Goal: Task Accomplishment & Management: Manage account settings

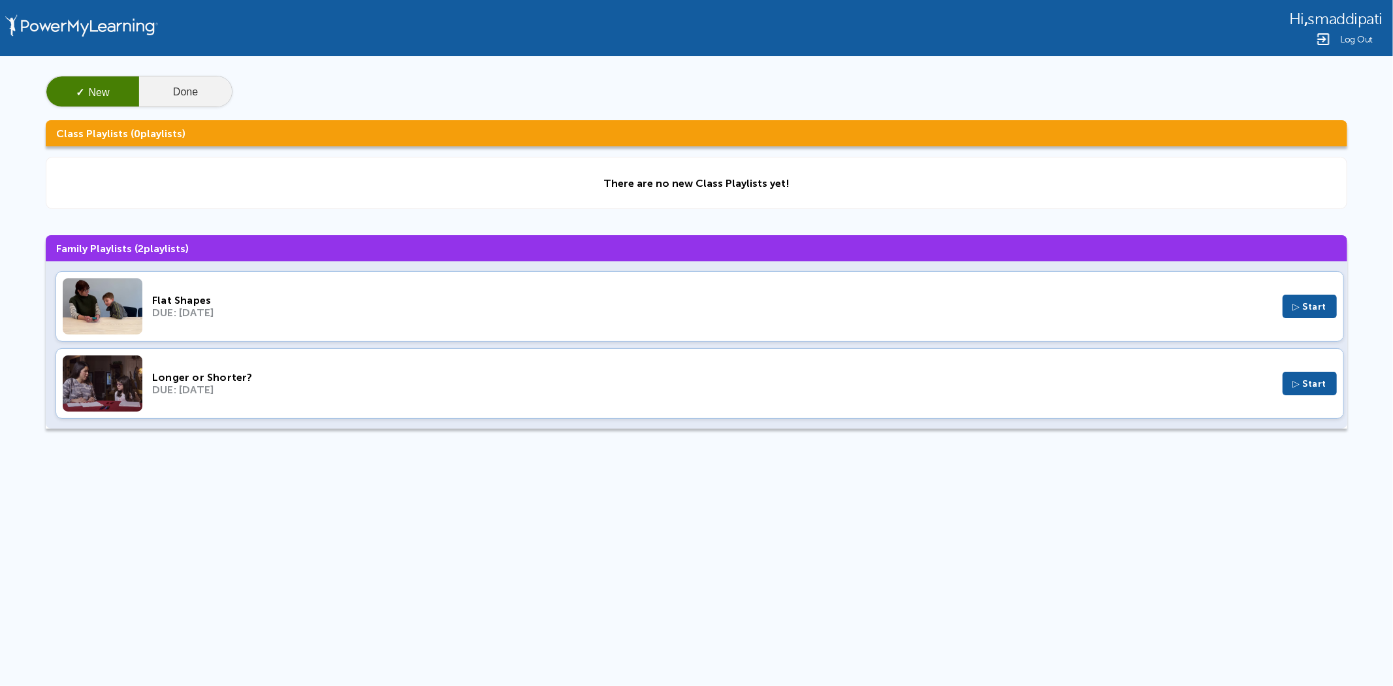
click at [172, 96] on button "Done" at bounding box center [185, 91] width 93 height 31
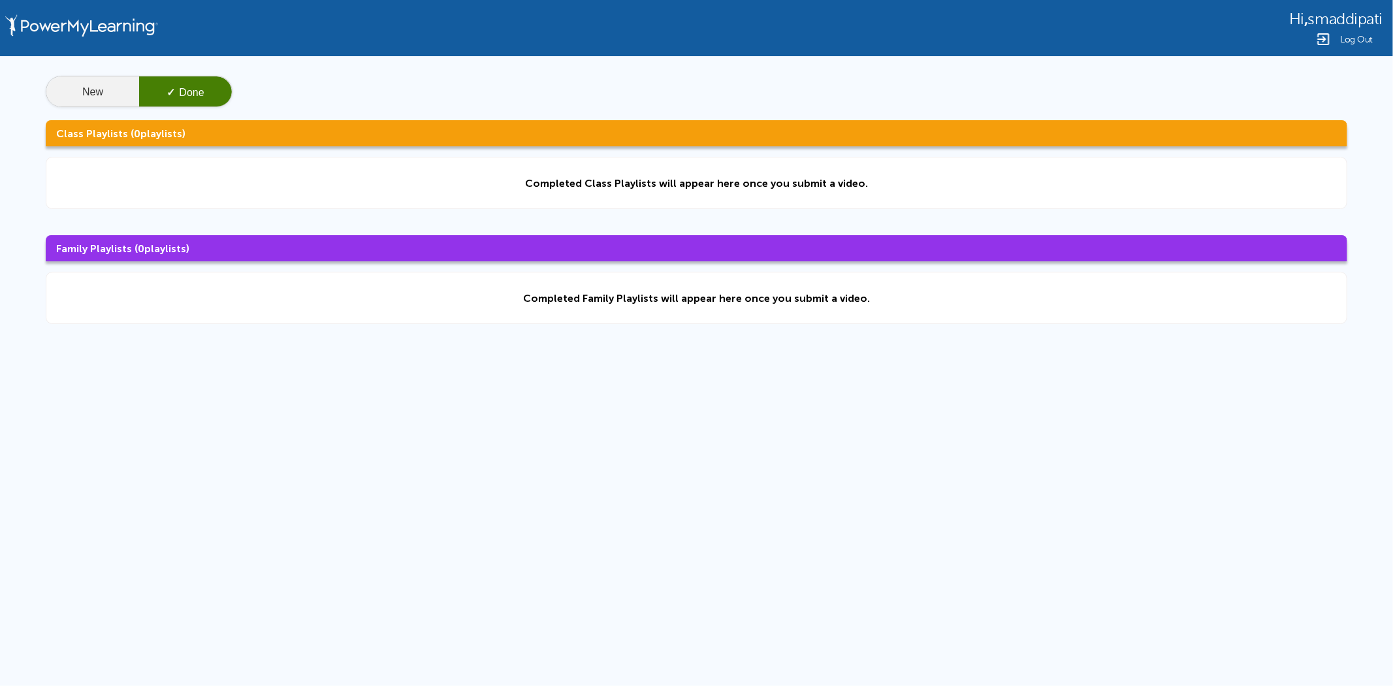
click at [94, 93] on button "New" at bounding box center [92, 91] width 93 height 31
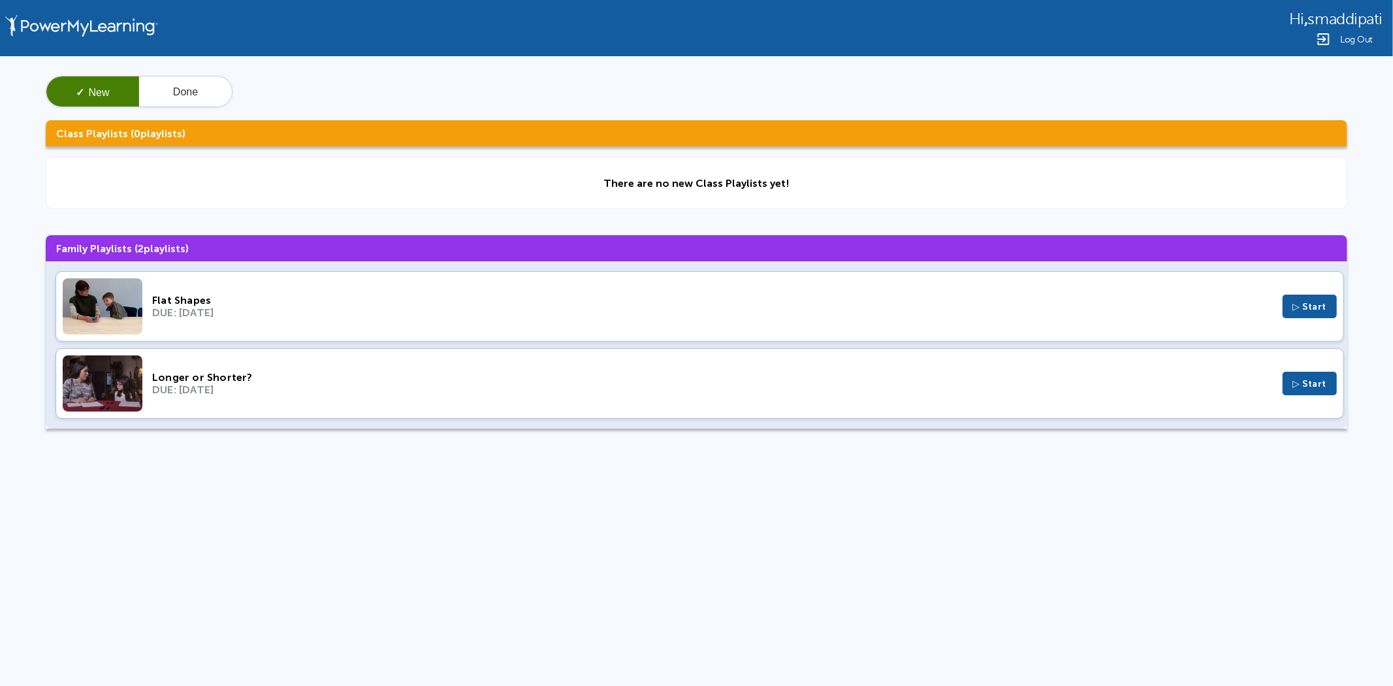
click at [1344, 39] on span "Log Out" at bounding box center [1356, 40] width 33 height 10
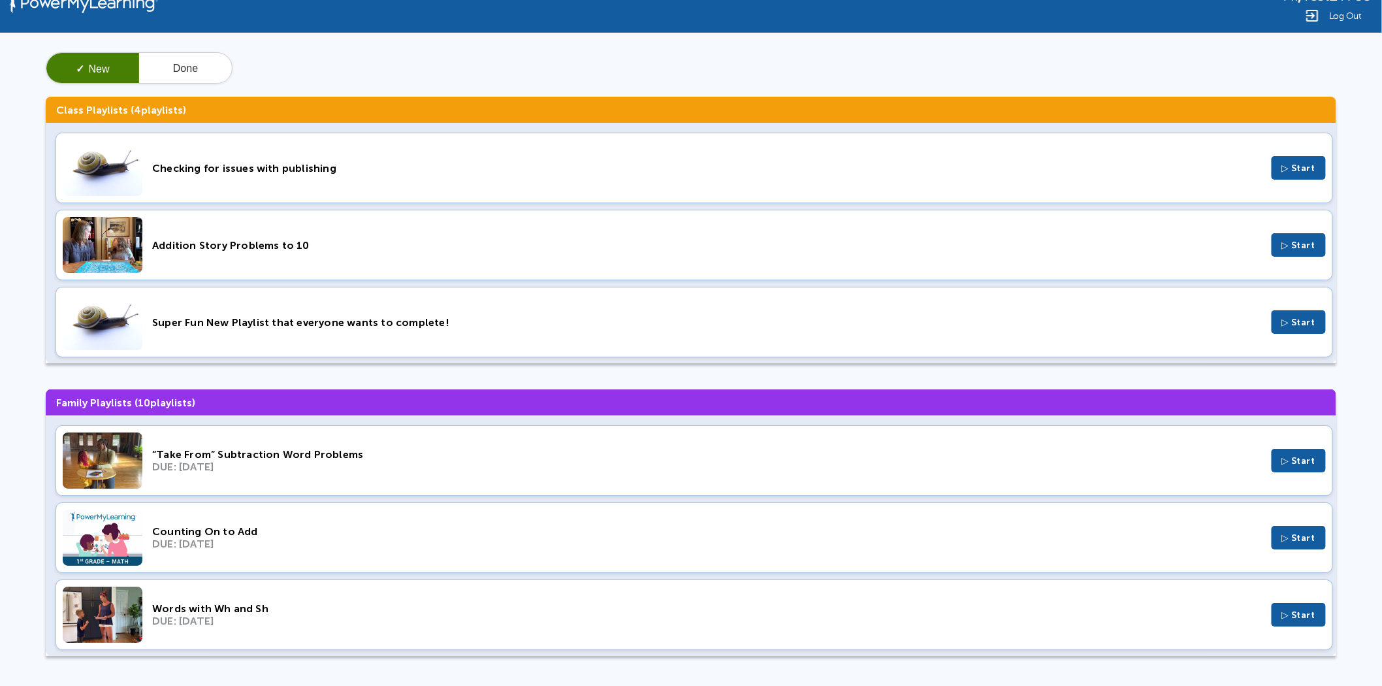
click at [1332, 12] on span "Log Out" at bounding box center [1345, 16] width 33 height 10
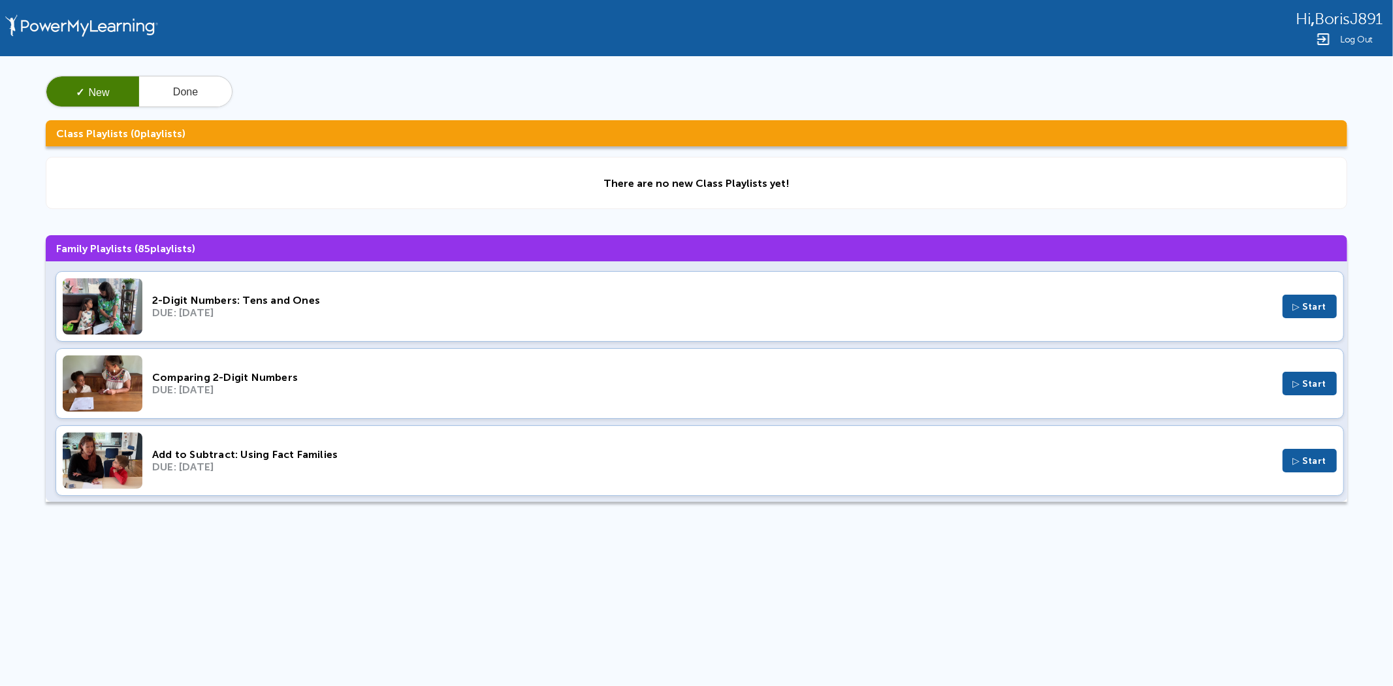
click at [1365, 35] on span "Log Out" at bounding box center [1356, 40] width 33 height 10
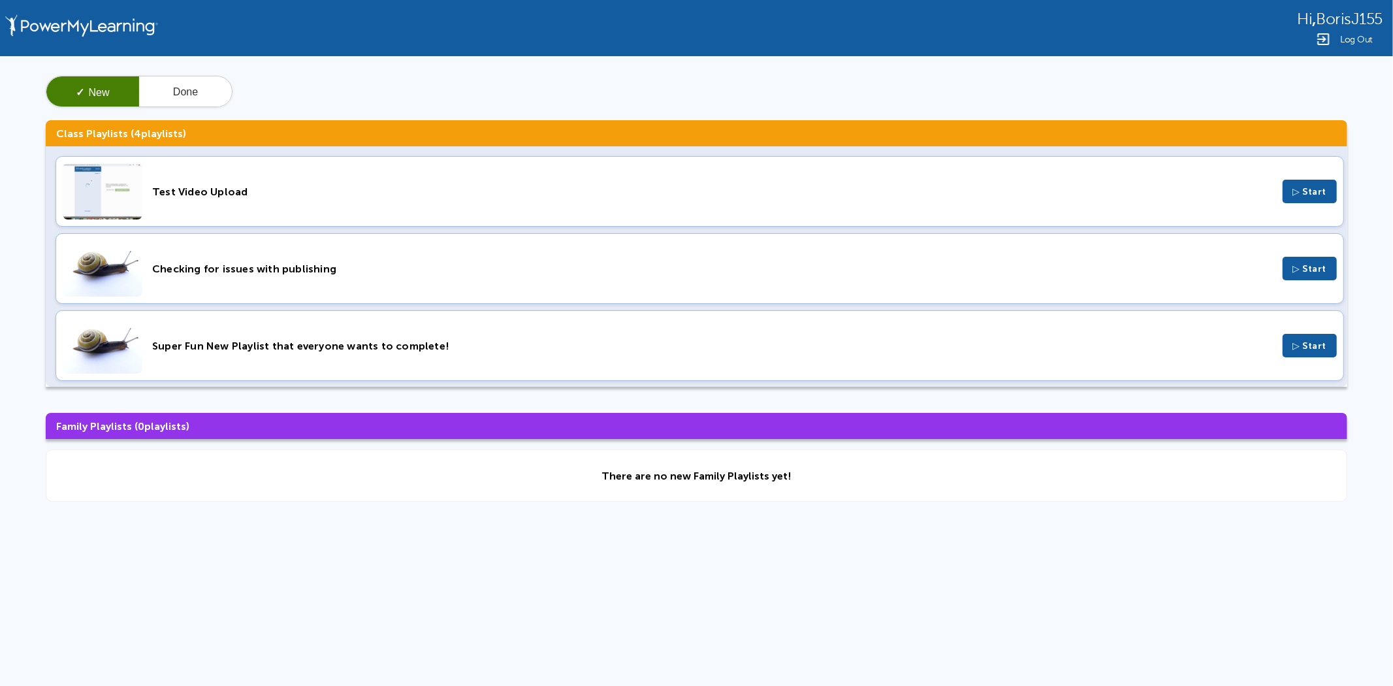
scroll to position [81, 0]
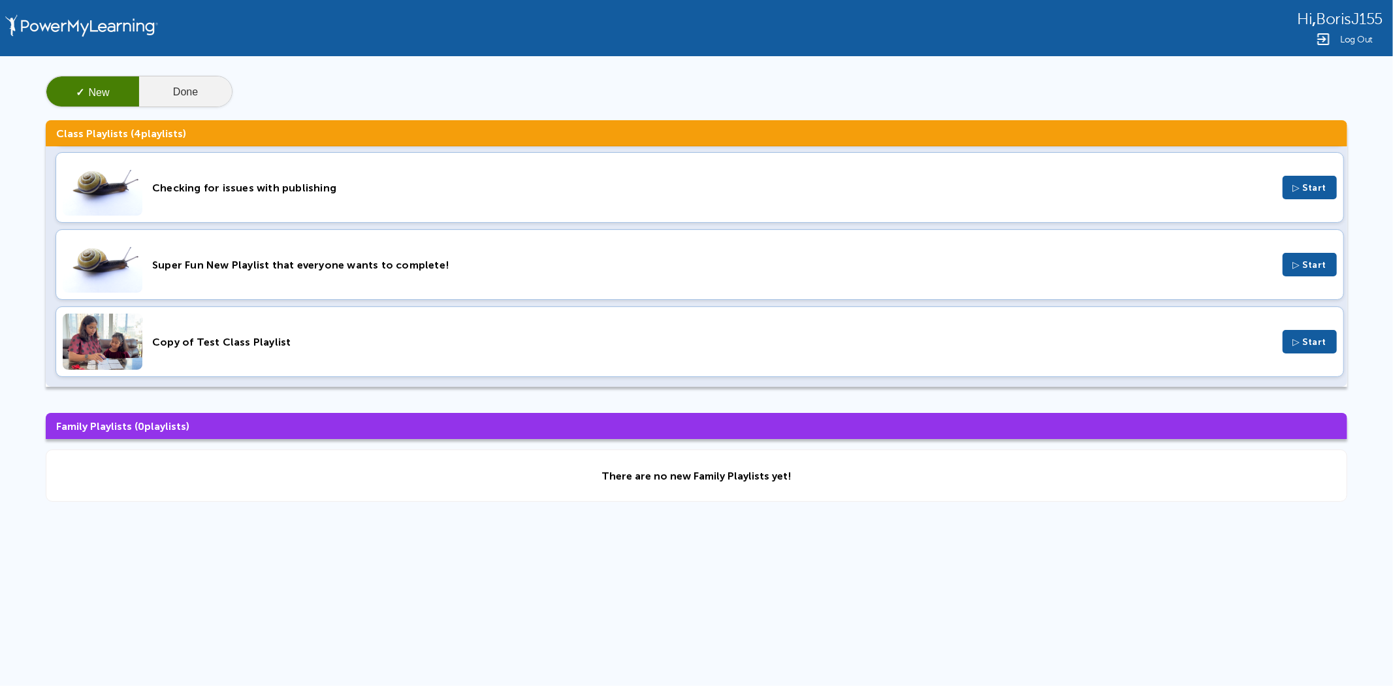
click at [200, 88] on button "Done" at bounding box center [185, 91] width 93 height 31
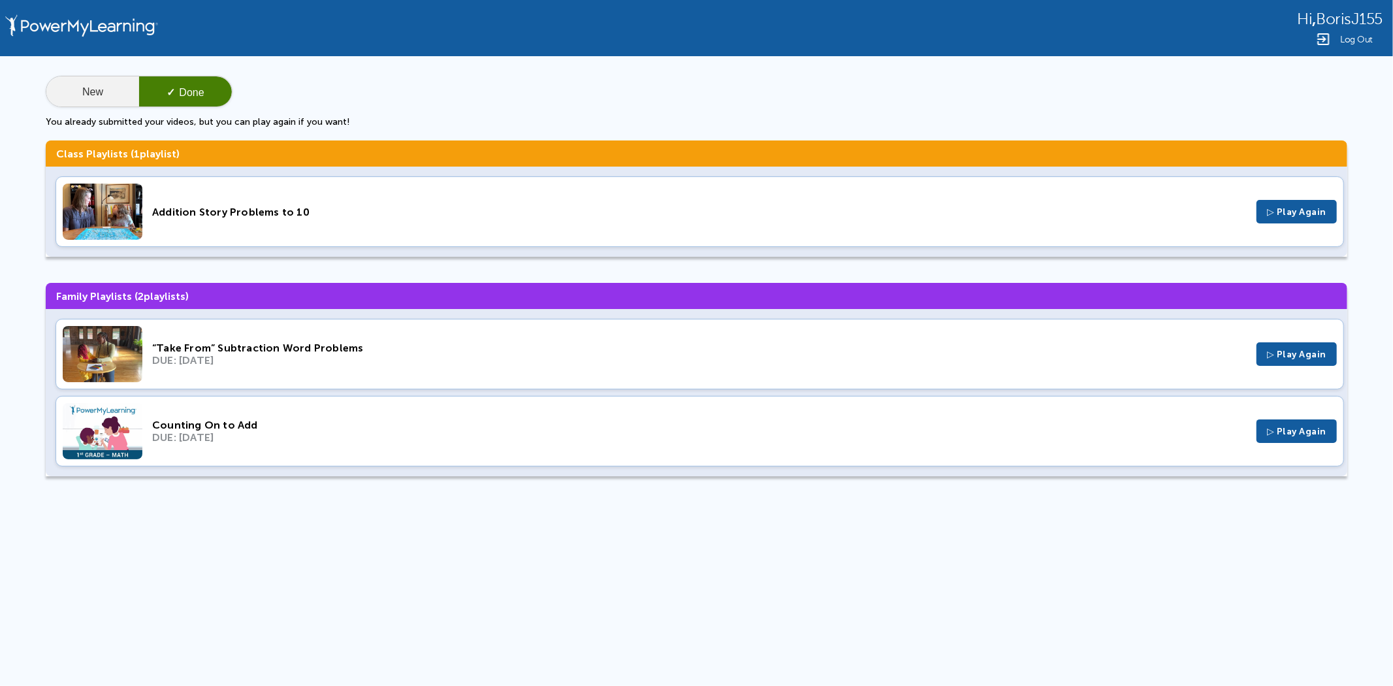
click at [93, 84] on button "New" at bounding box center [92, 91] width 93 height 31
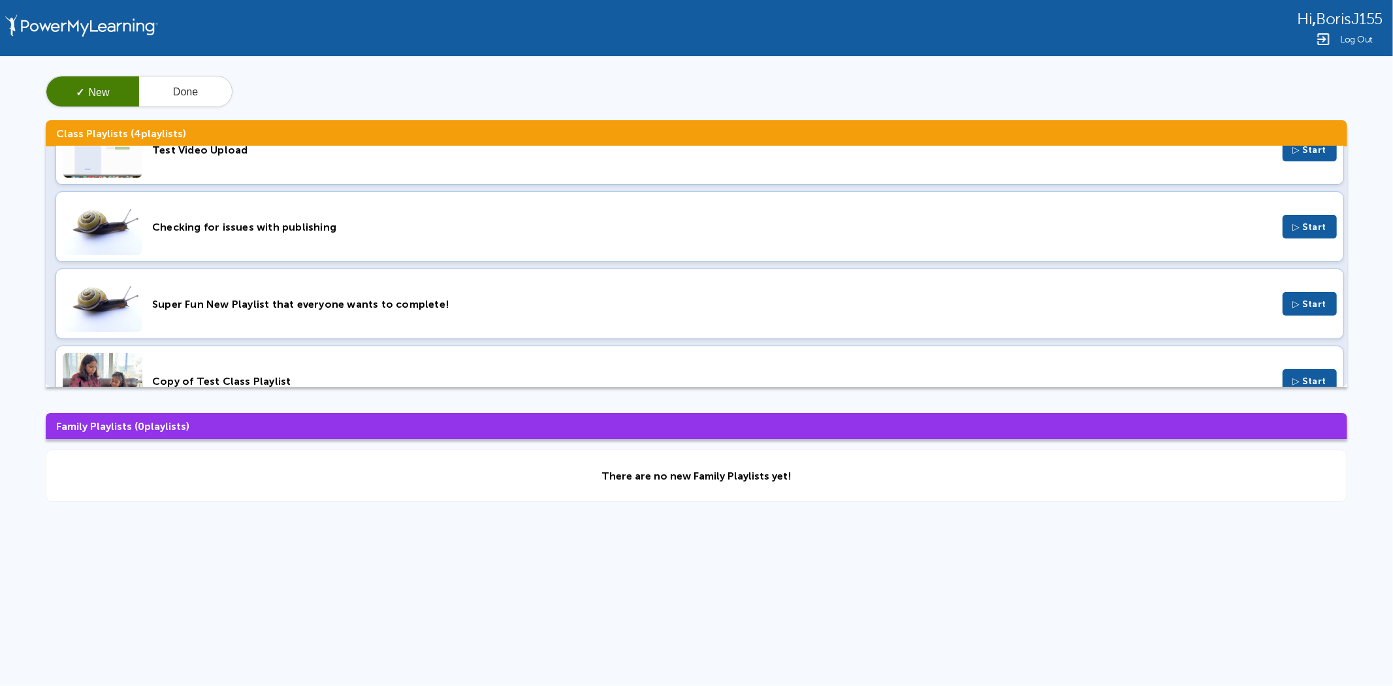
scroll to position [81, 0]
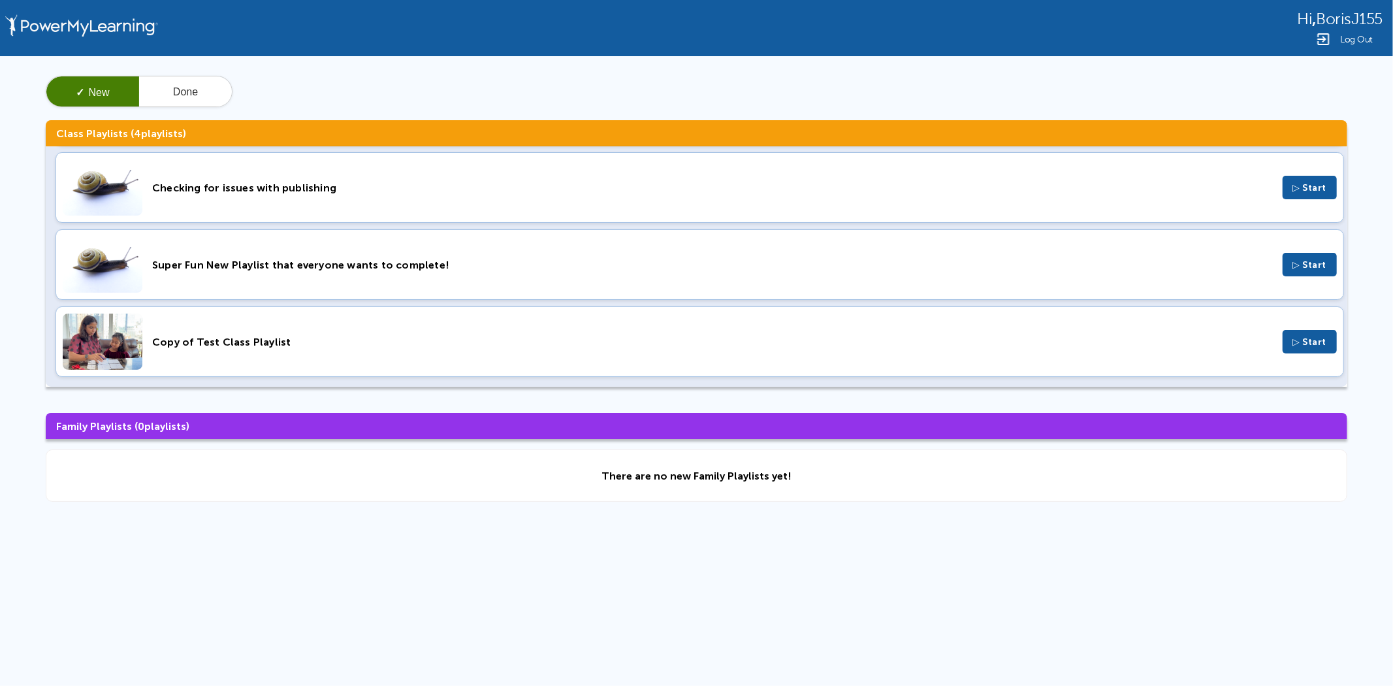
click at [1361, 37] on span "Log Out" at bounding box center [1356, 40] width 33 height 10
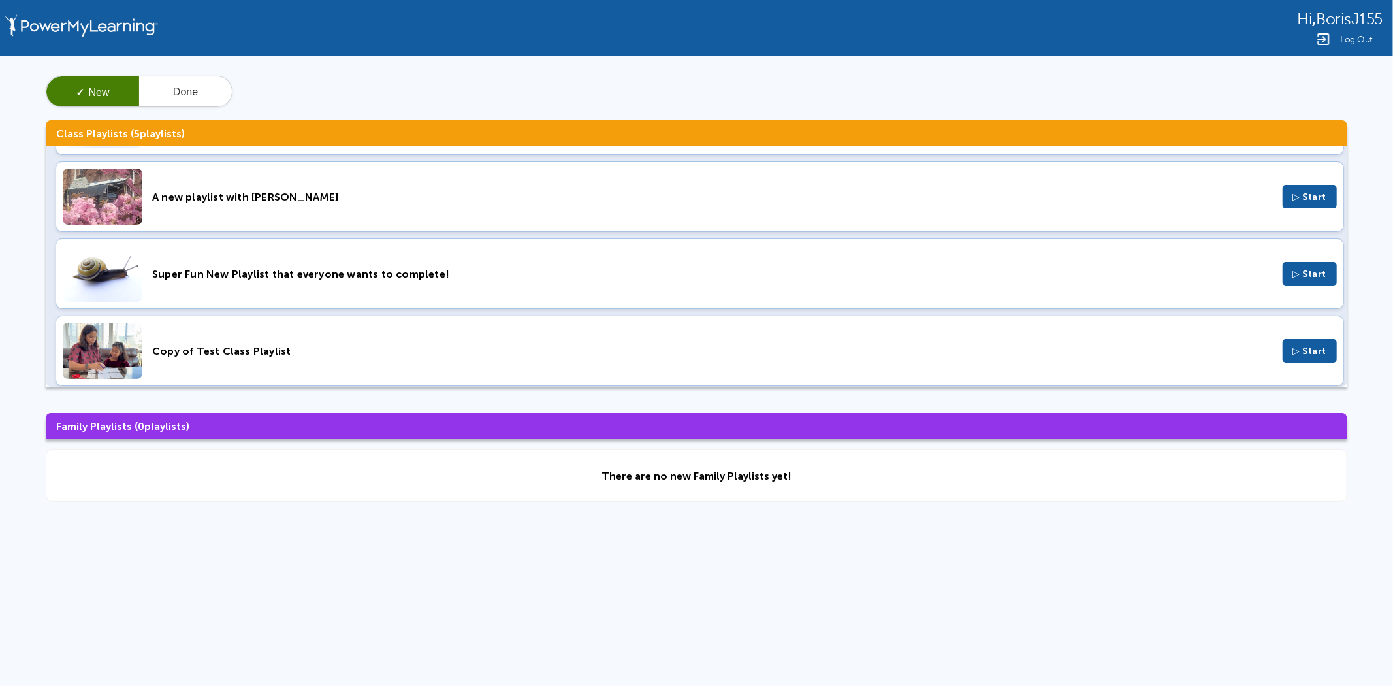
scroll to position [159, 0]
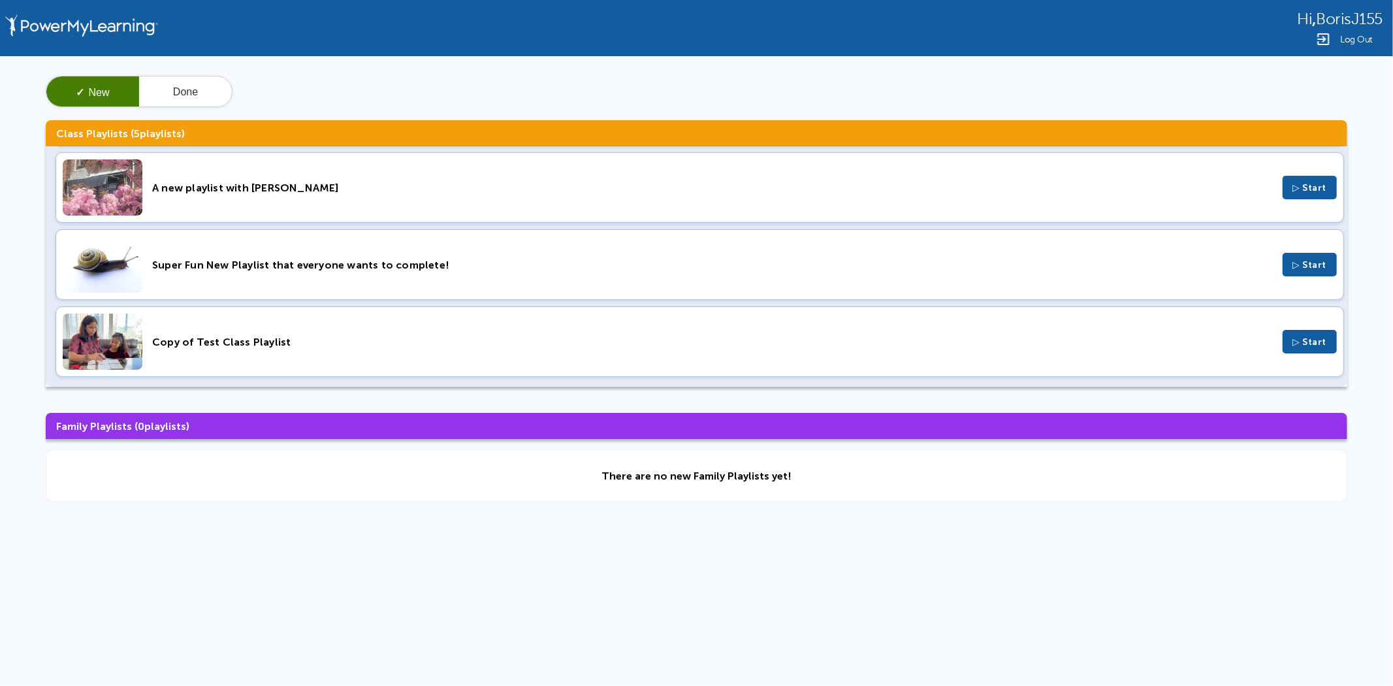
click at [1354, 38] on span "Log Out" at bounding box center [1356, 40] width 33 height 10
